Goal: Task Accomplishment & Management: Manage account settings

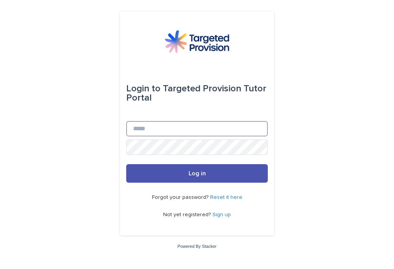
type input "**********"
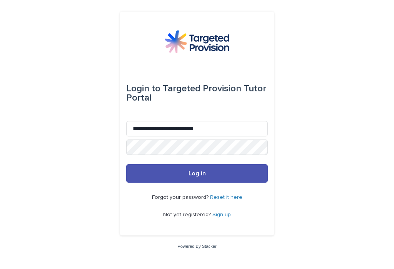
click at [197, 179] on button "Log in" at bounding box center [197, 173] width 142 height 18
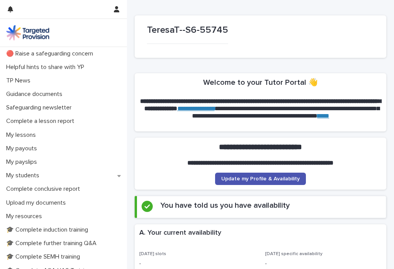
click at [21, 142] on div "My payouts" at bounding box center [63, 148] width 127 height 13
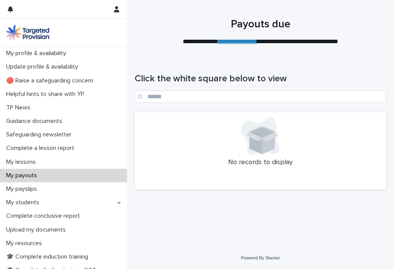
click at [36, 203] on p "My students" at bounding box center [24, 202] width 42 height 7
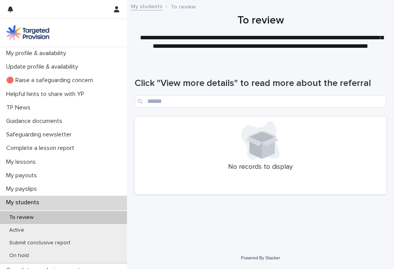
click at [17, 229] on p "Active" at bounding box center [16, 230] width 27 height 7
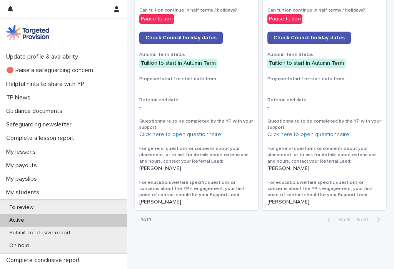
scroll to position [10, 0]
click at [28, 150] on p "My lessons" at bounding box center [22, 152] width 39 height 7
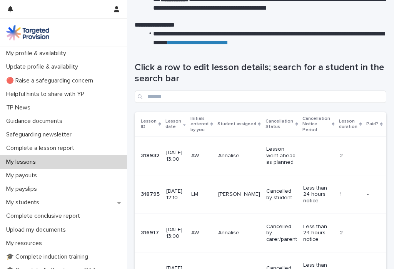
scroll to position [92, 0]
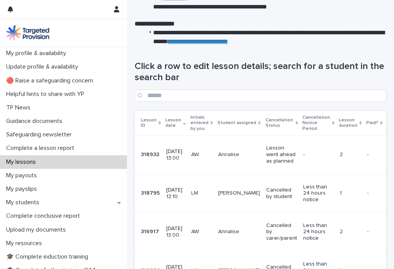
click at [367, 191] on p at bounding box center [374, 193] width 15 height 7
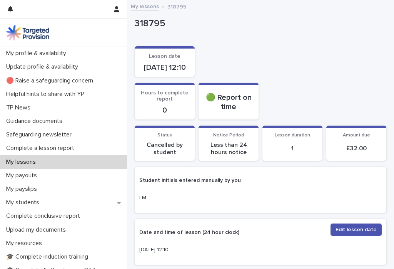
click at [302, 152] on p "1" at bounding box center [292, 148] width 51 height 7
click at [296, 152] on div "1" at bounding box center [292, 147] width 51 height 9
click at [312, 152] on div "1" at bounding box center [292, 147] width 51 height 9
click at [311, 152] on p "1" at bounding box center [292, 148] width 51 height 7
click at [327, 77] on div "Lesson date [DATE] 12:10" at bounding box center [261, 61] width 252 height 30
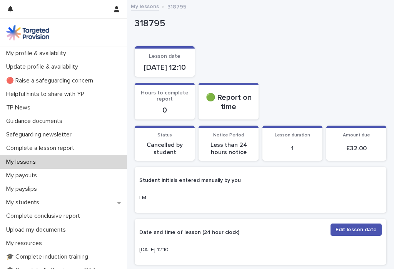
click at [302, 202] on div "LM" at bounding box center [260, 201] width 242 height 14
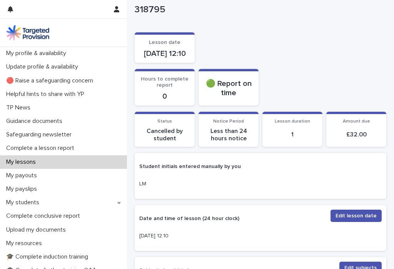
scroll to position [35, 0]
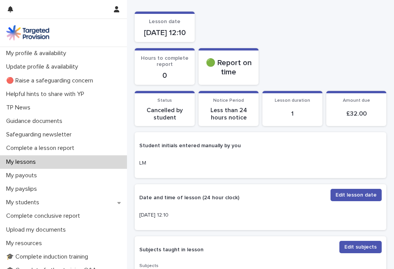
click at [363, 199] on span "Edit lesson date" at bounding box center [356, 195] width 41 height 8
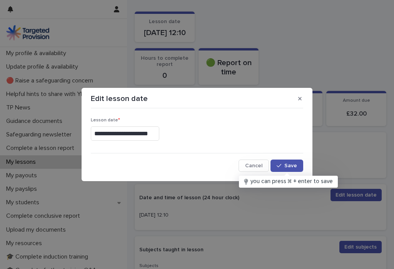
click at [302, 99] on button "button" at bounding box center [300, 98] width 13 height 12
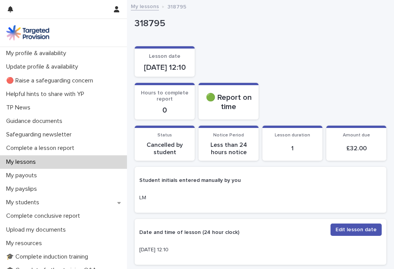
scroll to position [0, 0]
click at [113, 14] on button "button" at bounding box center [116, 9] width 15 height 18
click at [79, 34] on p "Log Out" at bounding box center [94, 32] width 48 height 13
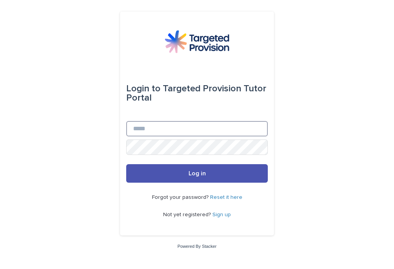
click at [209, 136] on input "Email" at bounding box center [197, 128] width 142 height 15
type input "**********"
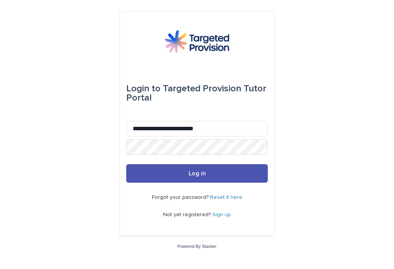
click at [197, 179] on button "Log in" at bounding box center [197, 173] width 142 height 18
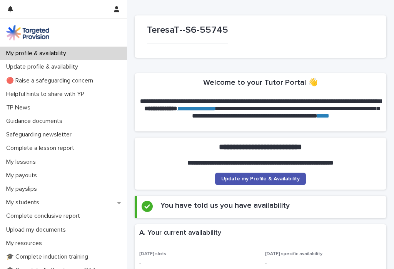
click at [19, 161] on p "My lessons" at bounding box center [22, 161] width 39 height 7
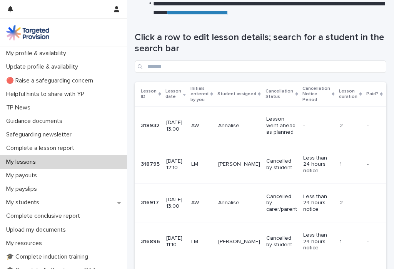
scroll to position [127, 0]
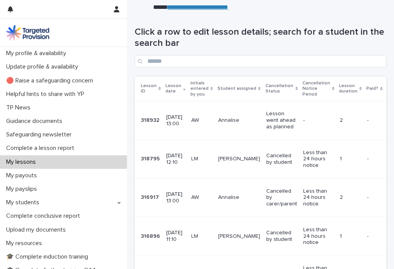
click at [168, 155] on p "[DATE] 12:10" at bounding box center [175, 158] width 18 height 13
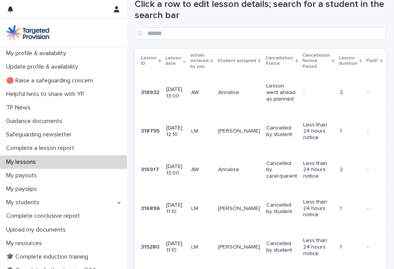
scroll to position [146, 0]
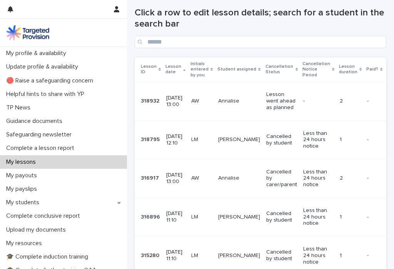
click at [177, 99] on p "[DATE] 13:00" at bounding box center [175, 101] width 18 height 13
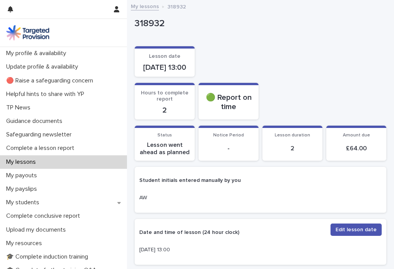
click at [118, 13] on button "button" at bounding box center [116, 9] width 15 height 18
click at [81, 33] on p "Log Out" at bounding box center [94, 32] width 48 height 13
